Goal: Task Accomplishment & Management: Use online tool/utility

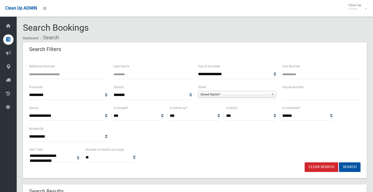
select select
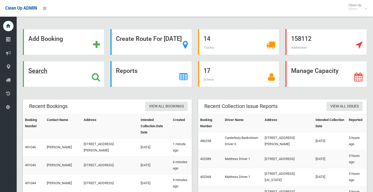
click at [47, 68] on strong "Search" at bounding box center [37, 70] width 19 height 7
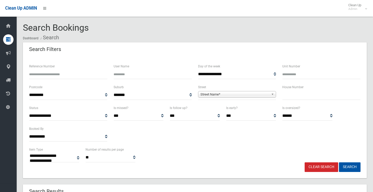
select select
type input "***"
click at [234, 93] on span "Street Name*" at bounding box center [235, 94] width 69 height 6
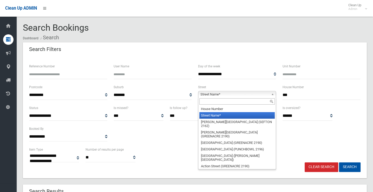
click at [233, 105] on div at bounding box center [238, 101] width 78 height 8
click at [232, 103] on input "text" at bounding box center [238, 101] width 76 height 6
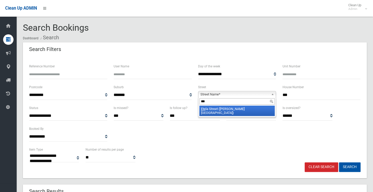
type input "***"
drag, startPoint x: 247, startPoint y: 111, endPoint x: 240, endPoint y: 106, distance: 8.2
click at [247, 111] on li "Ete la Street (BELMORE 2192)" at bounding box center [238, 111] width 76 height 10
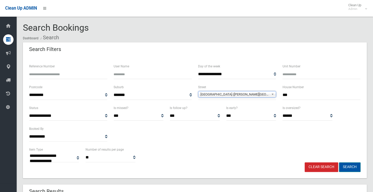
click at [349, 165] on button "Search" at bounding box center [350, 167] width 22 height 10
select select
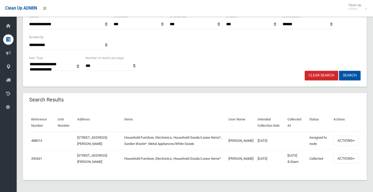
scroll to position [92, 0]
click at [342, 140] on button "Actions" at bounding box center [346, 141] width 25 height 10
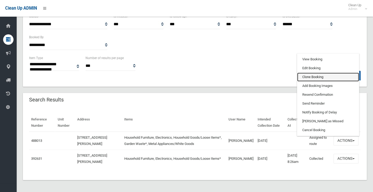
click at [303, 79] on link "Clone Booking" at bounding box center [328, 77] width 62 height 9
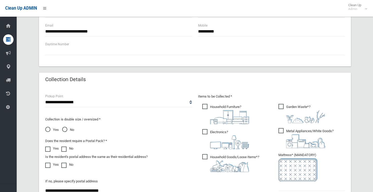
scroll to position [130, 0]
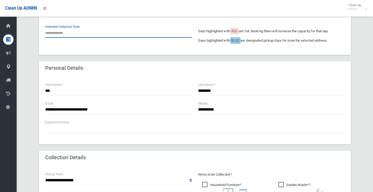
click at [57, 32] on input "text" at bounding box center [118, 33] width 147 height 10
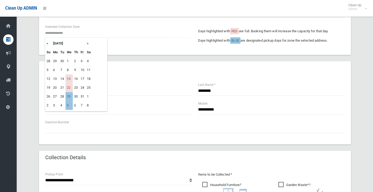
click at [86, 43] on th "»" at bounding box center [89, 43] width 7 height 9
click at [47, 43] on th "«" at bounding box center [48, 43] width 7 height 9
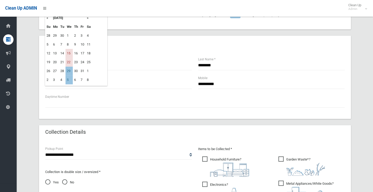
scroll to position [234, 0]
